Goal: Task Accomplishment & Management: Manage account settings

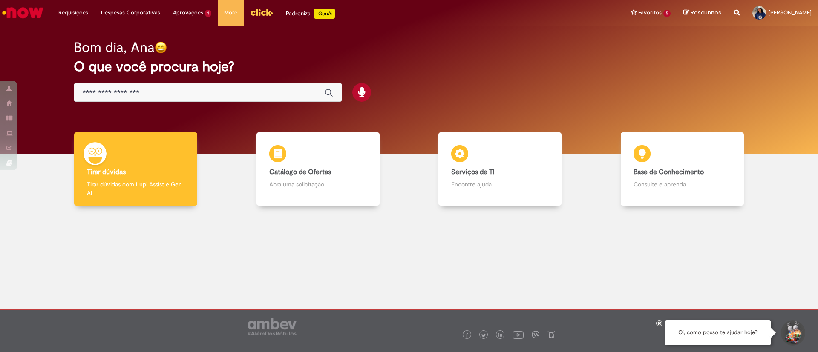
click at [440, 274] on div at bounding box center [408, 272] width 805 height 120
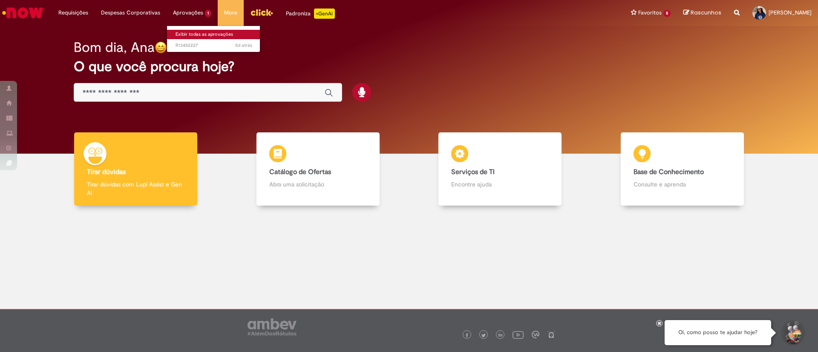
click at [184, 34] on link "Exibir todas as aprovações" at bounding box center [214, 34] width 94 height 9
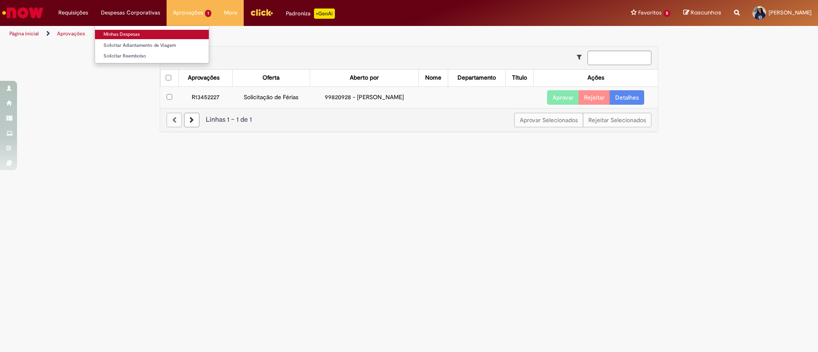
click at [130, 33] on link "Minhas Despesas" at bounding box center [152, 34] width 114 height 9
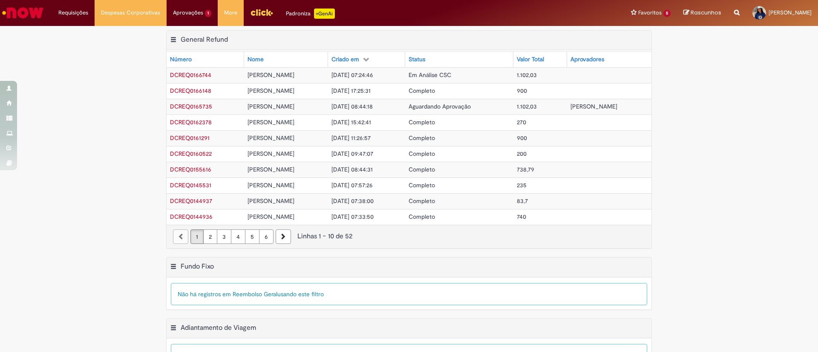
click at [35, 13] on img "Ir para a Homepage" at bounding box center [23, 12] width 44 height 17
